Goal: Task Accomplishment & Management: Complete application form

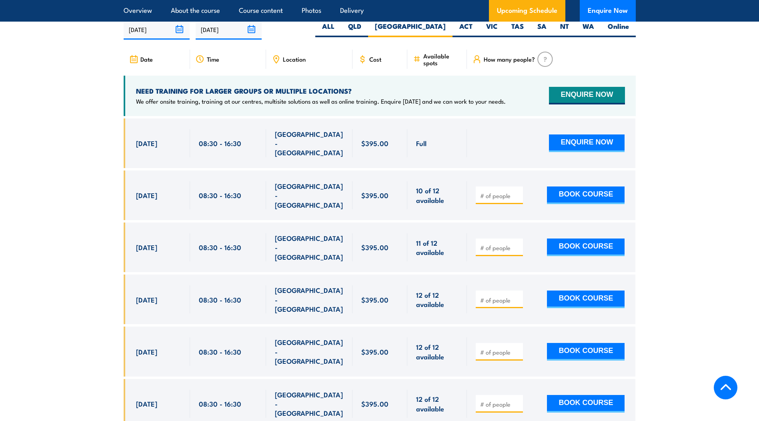
click at [277, 64] on icon at bounding box center [276, 59] width 9 height 9
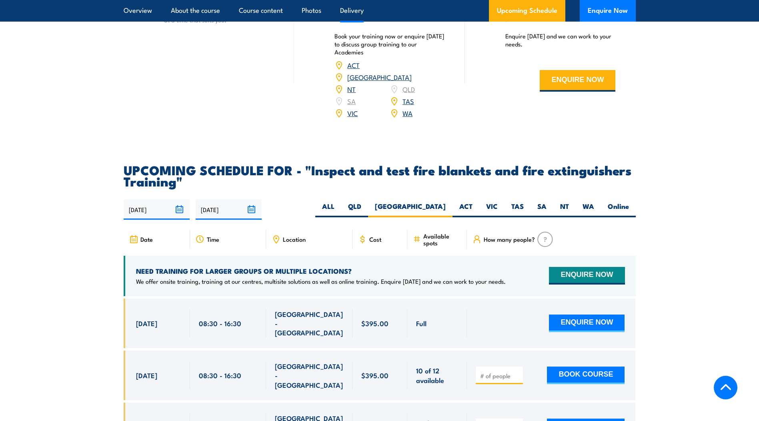
scroll to position [1287, 0]
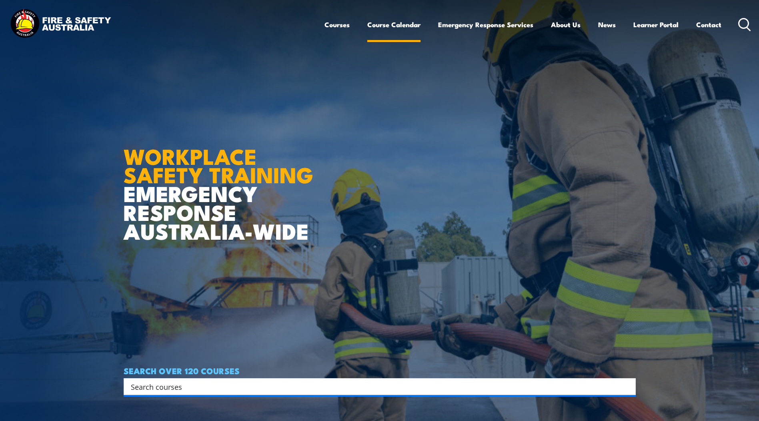
click at [404, 24] on link "Course Calendar" at bounding box center [393, 24] width 53 height 21
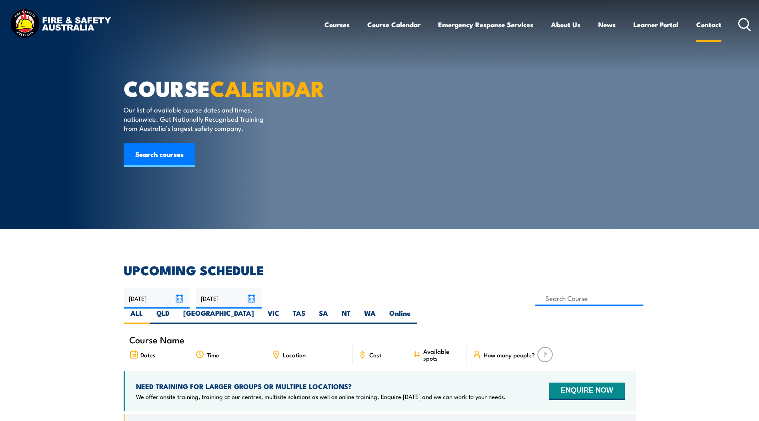
click at [711, 24] on link "Contact" at bounding box center [709, 24] width 25 height 21
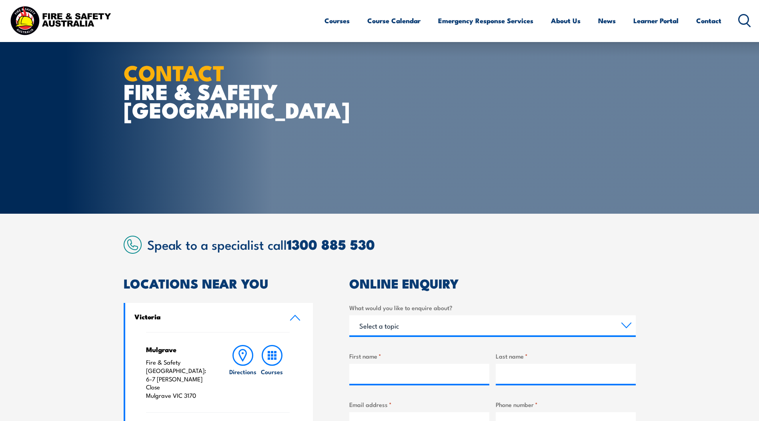
scroll to position [120, 0]
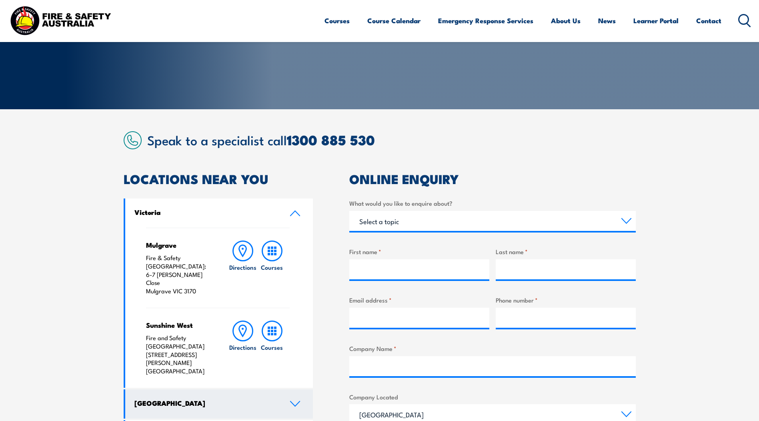
click at [294, 401] on icon at bounding box center [295, 404] width 11 height 6
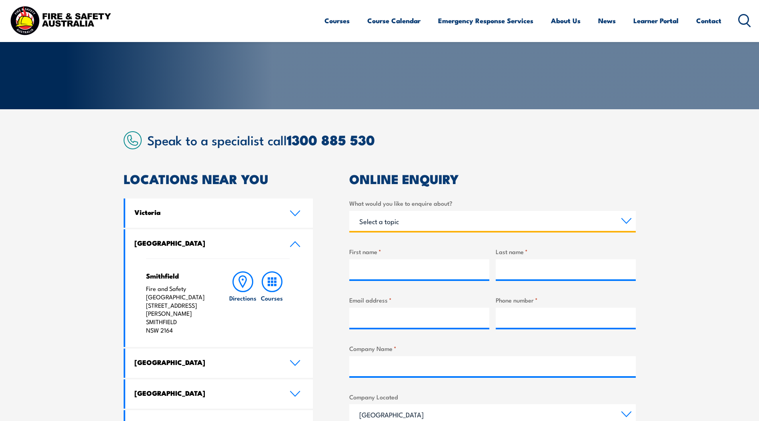
click at [628, 220] on select "Select a topic Training Emergency Response Services General Enquiry" at bounding box center [492, 221] width 287 height 20
select select "Training"
click at [349, 211] on select "Select a topic Training Emergency Response Services General Enquiry" at bounding box center [492, 221] width 287 height 20
click at [629, 217] on select "Select a topic Training Emergency Response Services General Enquiry" at bounding box center [492, 221] width 287 height 20
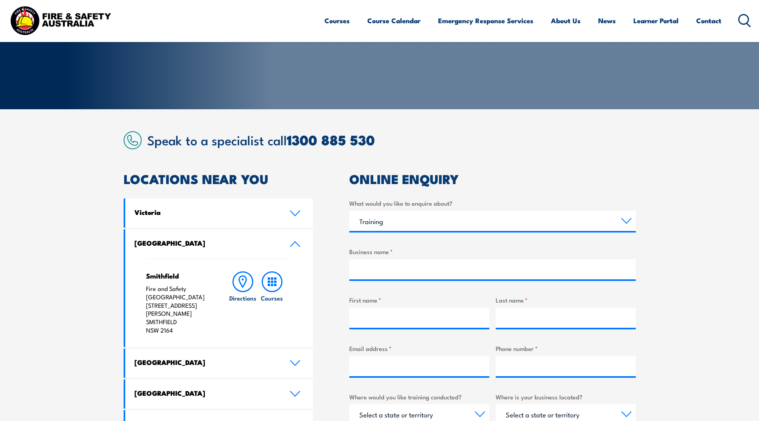
click at [652, 201] on section "Speak to a specialist call 1300 885 530 LOCATIONS NEAR YOU Victoria Mulgrave Fi…" at bounding box center [379, 384] width 759 height 551
click at [391, 222] on select "Select a topic Training Emergency Response Services General Enquiry" at bounding box center [492, 221] width 287 height 20
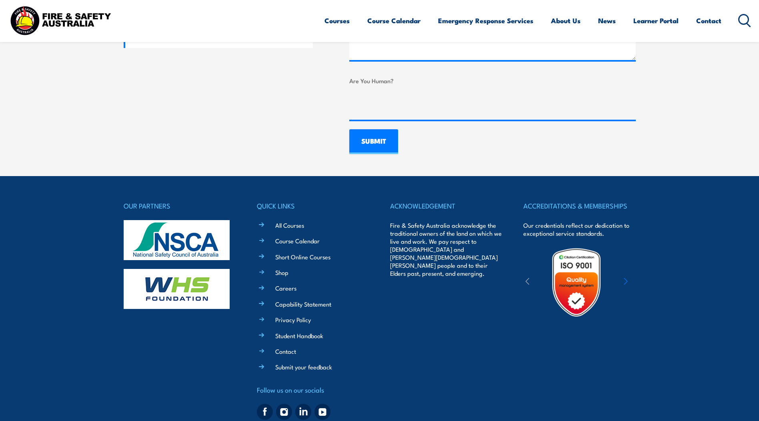
scroll to position [630, 0]
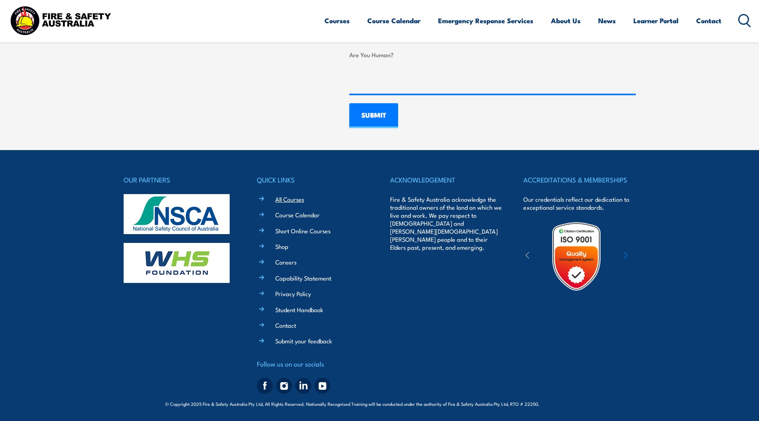
click at [297, 201] on link "All Courses" at bounding box center [289, 199] width 29 height 8
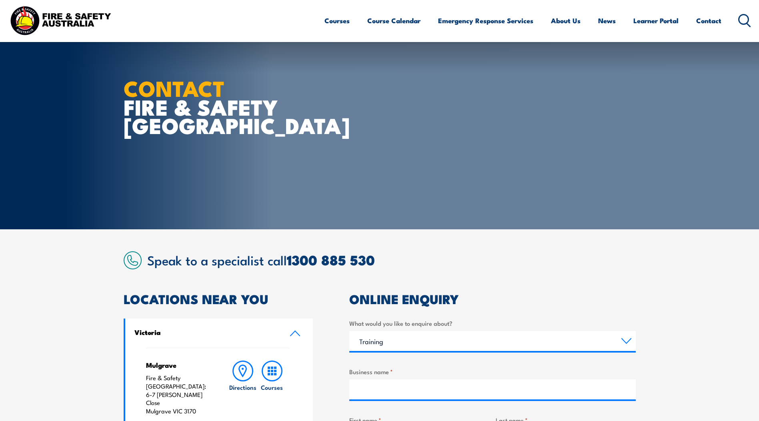
select select "Training"
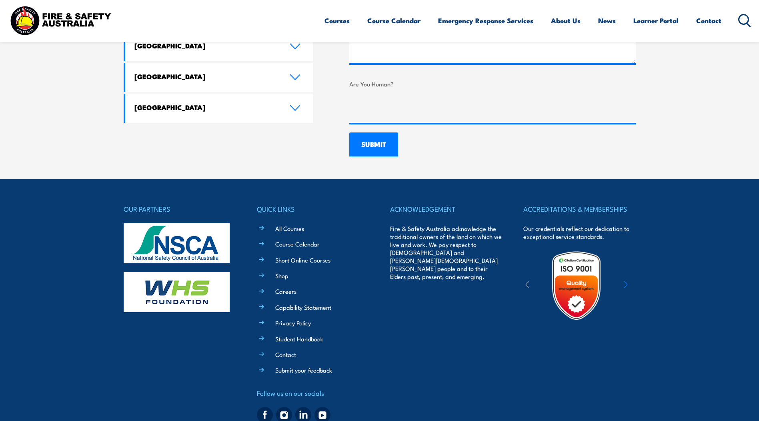
scroll to position [630, 0]
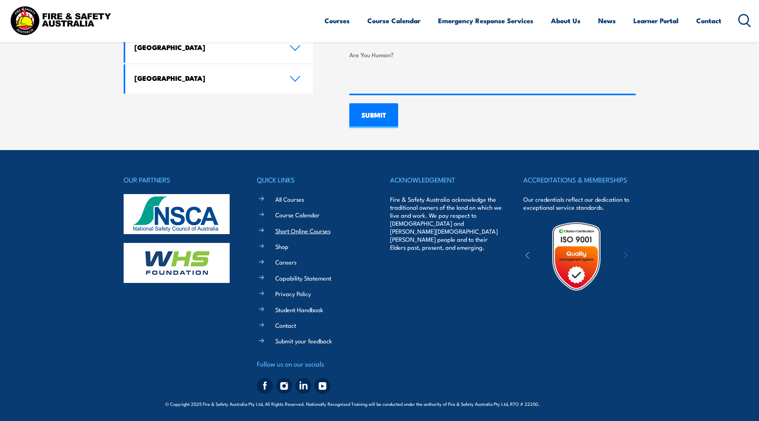
click at [297, 233] on link "Short Online Courses" at bounding box center [302, 231] width 55 height 8
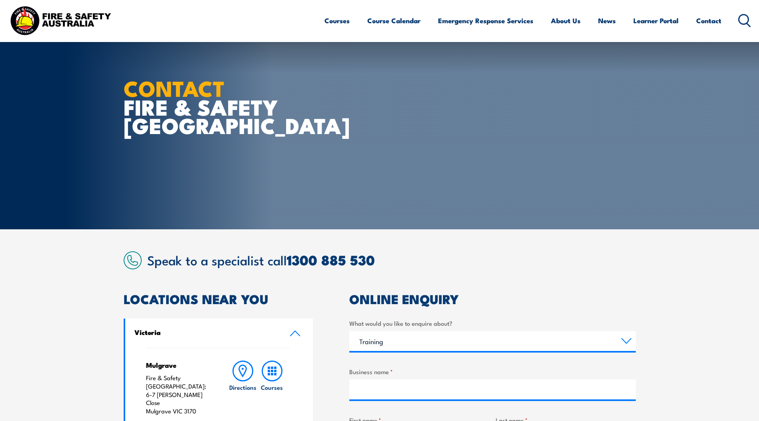
select select "Training"
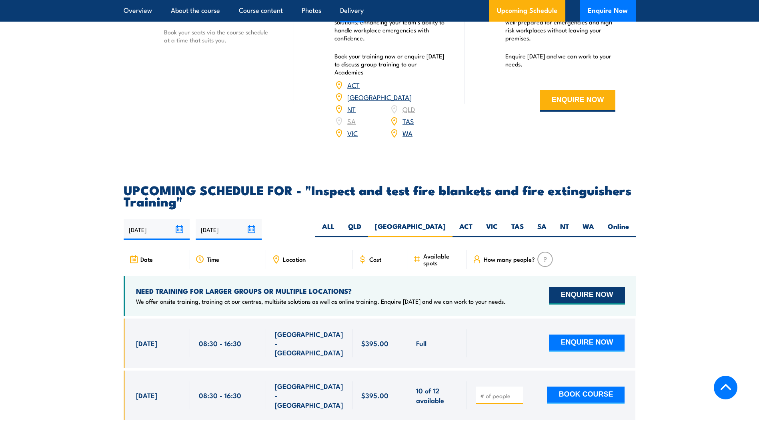
click at [593, 305] on button "ENQUIRE NOW" at bounding box center [587, 296] width 76 height 18
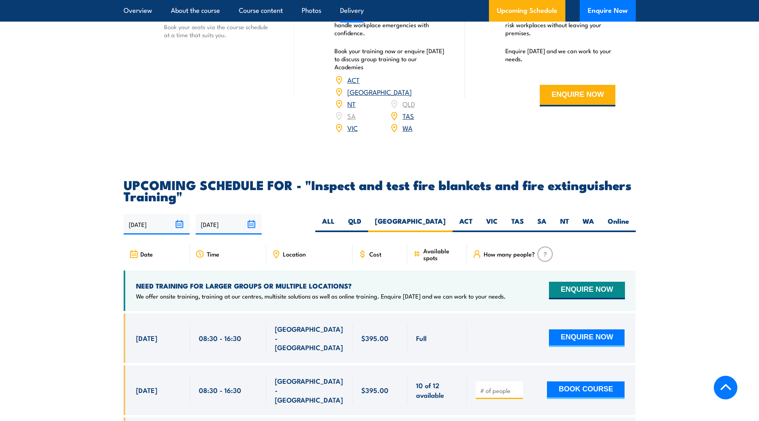
scroll to position [1327, 0]
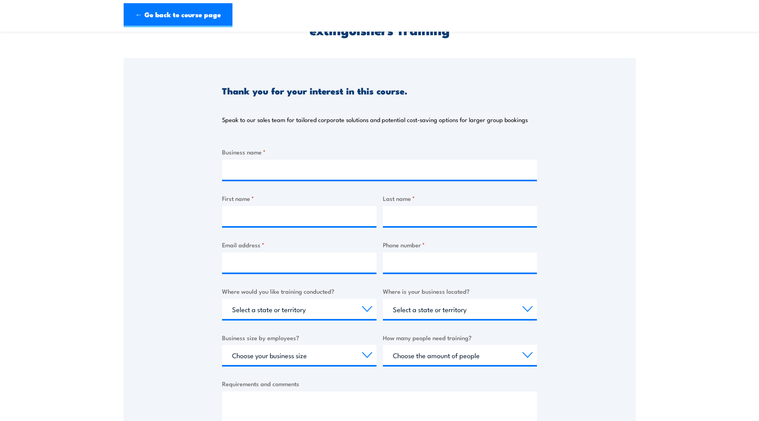
scroll to position [80, 0]
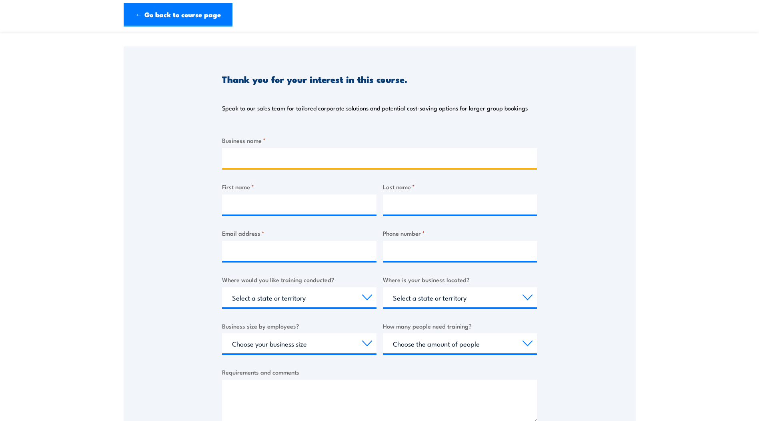
click at [243, 159] on input "Business name *" at bounding box center [379, 158] width 315 height 20
type input "[PERSON_NAME][GEOGRAPHIC_DATA]"
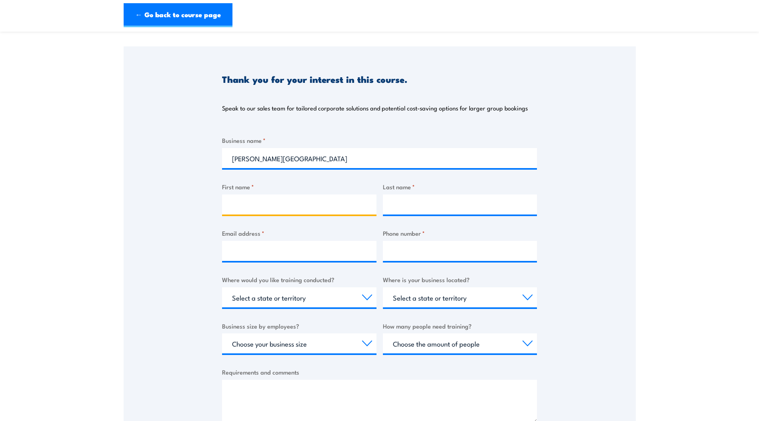
click at [264, 206] on input "First name *" at bounding box center [299, 205] width 155 height 20
type input "[PERSON_NAME]"
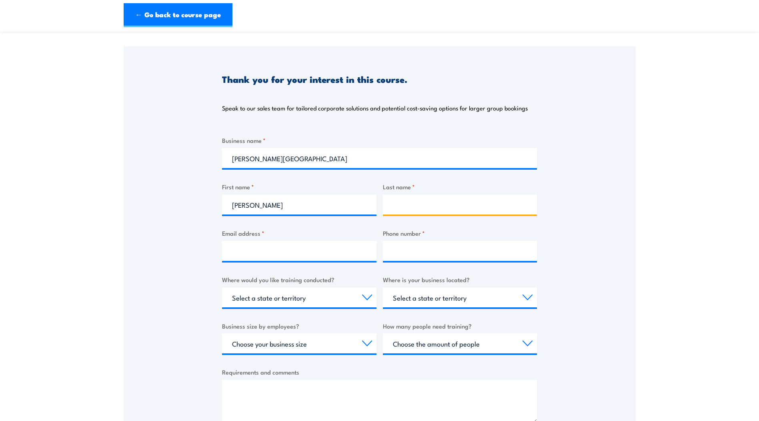
click at [408, 206] on input "Last name *" at bounding box center [460, 205] width 155 height 20
type input "Somerville"
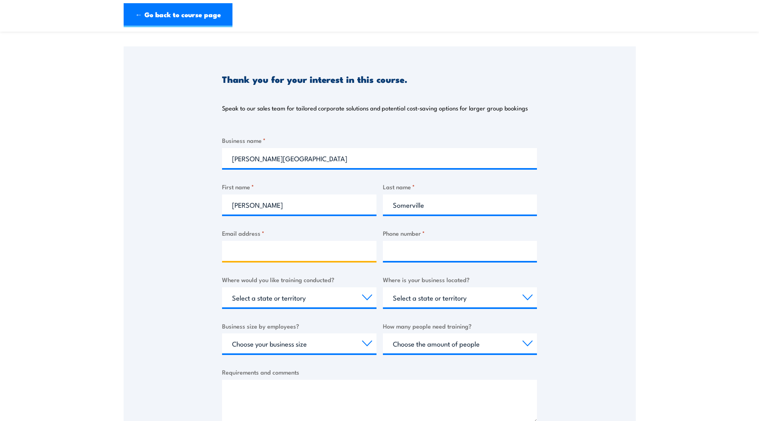
click at [243, 252] on input "Email address *" at bounding box center [299, 251] width 155 height 20
type input "[PERSON_NAME][EMAIL_ADDRESS][PERSON_NAME][DOMAIN_NAME]"
type input "0412733518"
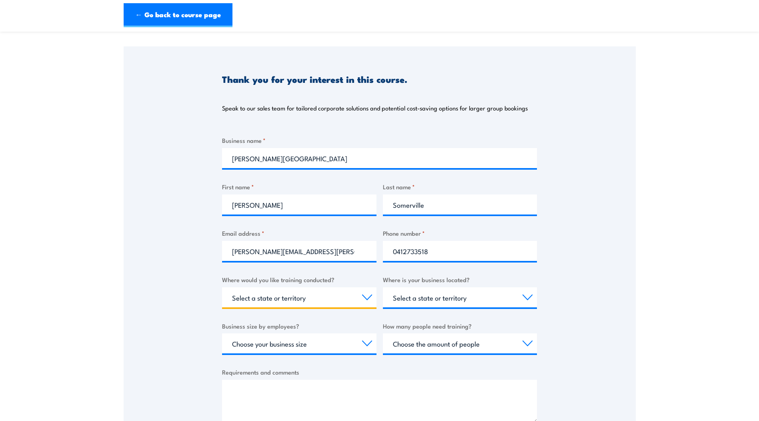
click at [367, 299] on select "Select a state or territory Nationally - multiple locations [GEOGRAPHIC_DATA] […" at bounding box center [299, 297] width 155 height 20
select select "[GEOGRAPHIC_DATA]"
click at [222, 287] on select "Select a state or territory Nationally - multiple locations [GEOGRAPHIC_DATA] […" at bounding box center [299, 297] width 155 height 20
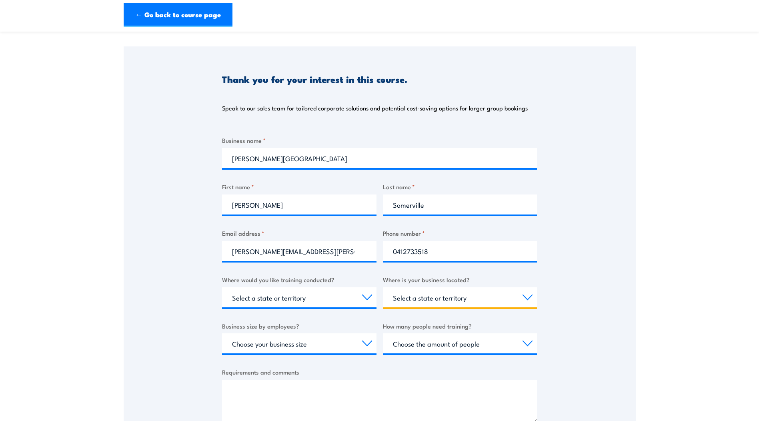
click at [526, 297] on select "Select a state or territory [GEOGRAPHIC_DATA] [GEOGRAPHIC_DATA] [GEOGRAPHIC_DAT…" at bounding box center [460, 297] width 155 height 20
select select "[GEOGRAPHIC_DATA]"
click at [383, 287] on select "Select a state or territory [GEOGRAPHIC_DATA] [GEOGRAPHIC_DATA] [GEOGRAPHIC_DAT…" at bounding box center [460, 297] width 155 height 20
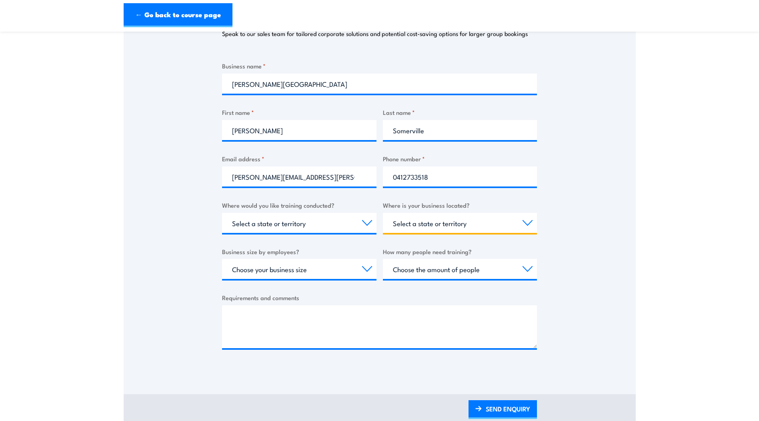
scroll to position [160, 0]
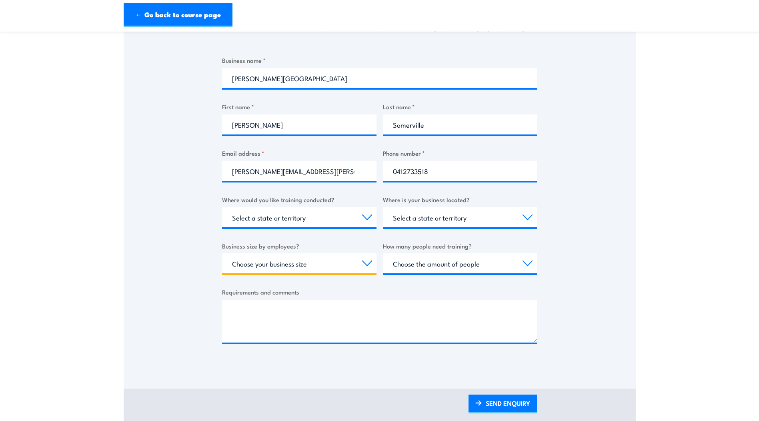
click at [367, 265] on select "Choose your business size 1 to 19 20 to 199 200+" at bounding box center [299, 263] width 155 height 20
click at [527, 219] on select "Select a state or territory [GEOGRAPHIC_DATA] [GEOGRAPHIC_DATA] [GEOGRAPHIC_DAT…" at bounding box center [460, 217] width 155 height 20
click at [418, 219] on select "Select a state or territory [GEOGRAPHIC_DATA] [GEOGRAPHIC_DATA] [GEOGRAPHIC_DAT…" at bounding box center [460, 217] width 155 height 20
click at [413, 220] on select "Select a state or territory [GEOGRAPHIC_DATA] [GEOGRAPHIC_DATA] [GEOGRAPHIC_DAT…" at bounding box center [460, 217] width 155 height 20
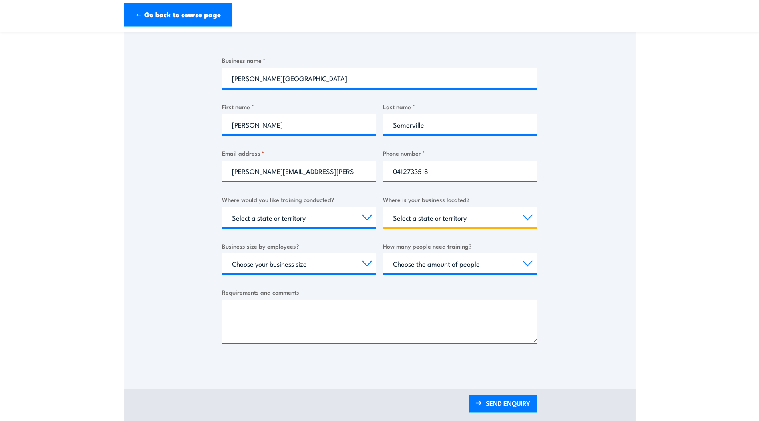
click at [524, 216] on select "Select a state or territory [GEOGRAPHIC_DATA] [GEOGRAPHIC_DATA] [GEOGRAPHIC_DAT…" at bounding box center [460, 217] width 155 height 20
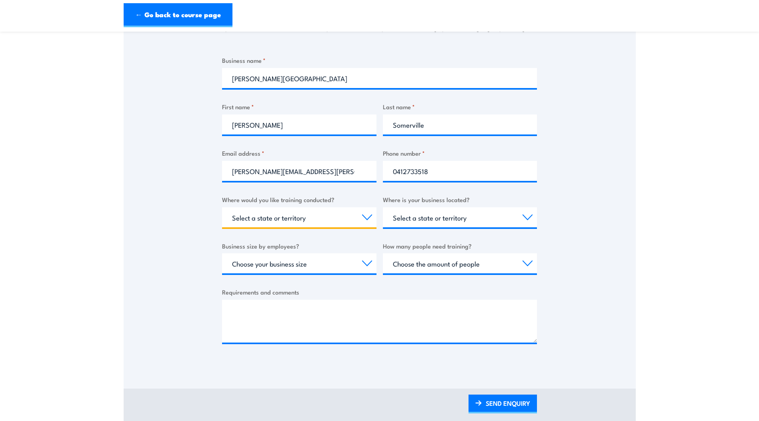
click at [367, 218] on select "Select a state or territory Nationally - multiple locations [GEOGRAPHIC_DATA] […" at bounding box center [299, 217] width 155 height 20
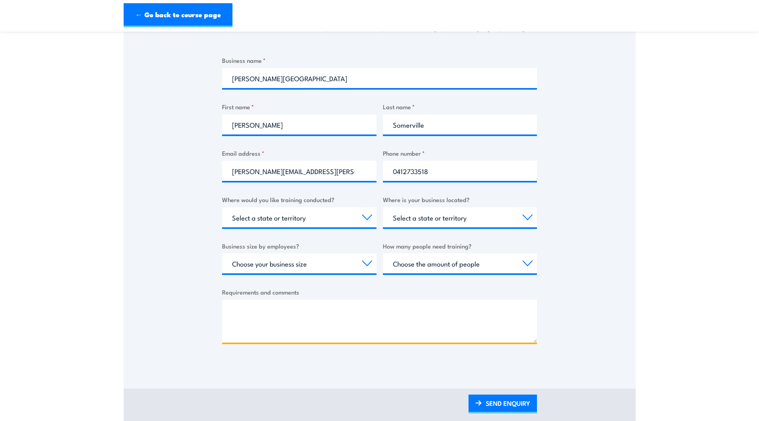
click at [233, 309] on textarea "Requirements and comments" at bounding box center [379, 321] width 315 height 43
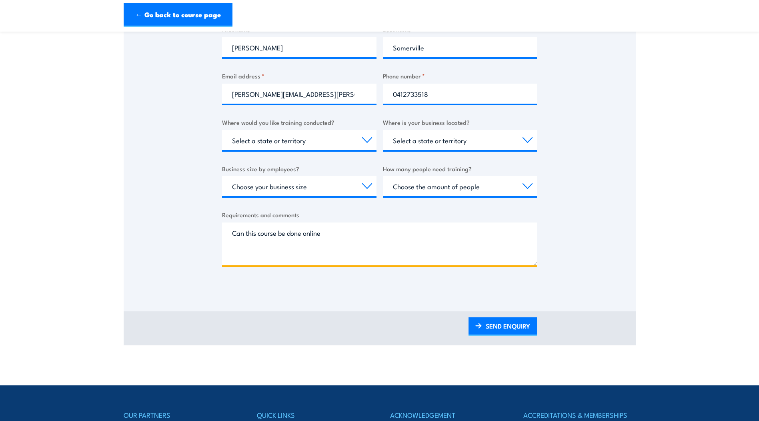
scroll to position [240, 0]
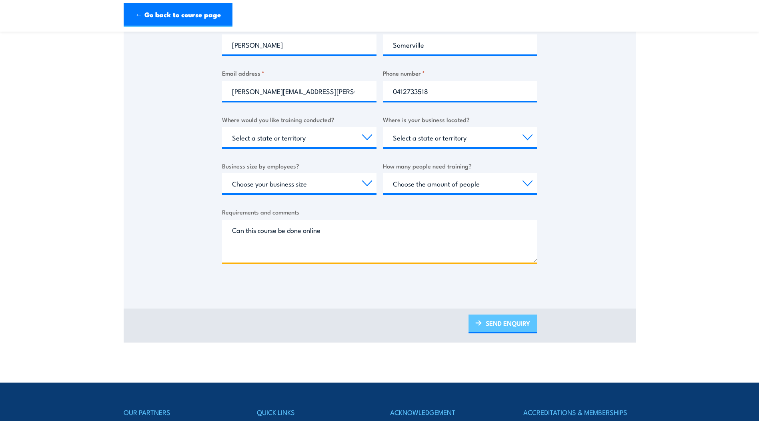
type textarea "Can this course be done online"
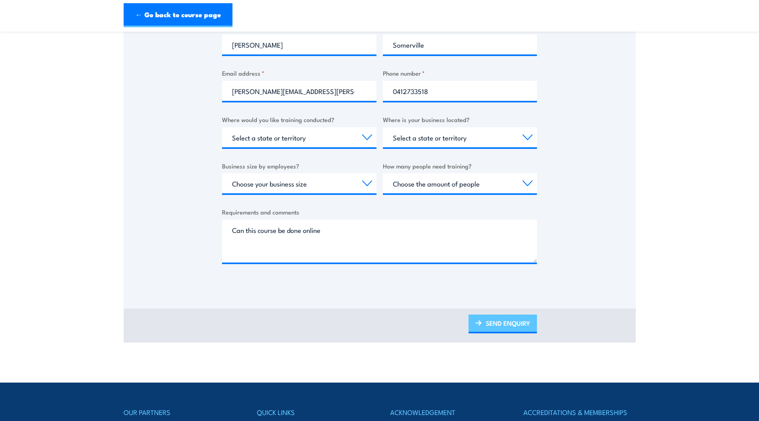
click at [505, 322] on link "SEND ENQUIRY" at bounding box center [503, 324] width 68 height 19
